Goal: Transaction & Acquisition: Purchase product/service

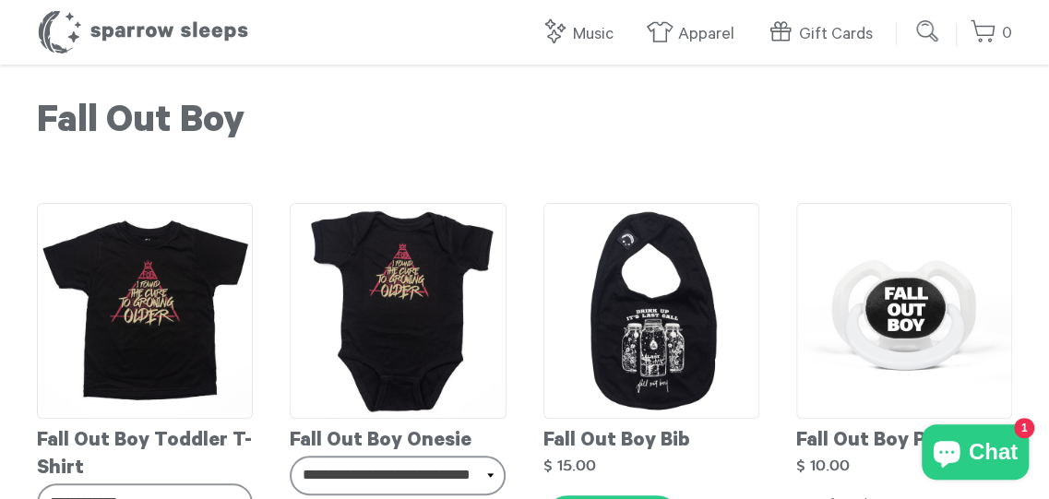
click at [698, 318] on img at bounding box center [651, 311] width 216 height 216
click at [864, 498] on div "Out of Stock" at bounding box center [904, 505] width 216 height 20
